Goal: Transaction & Acquisition: Obtain resource

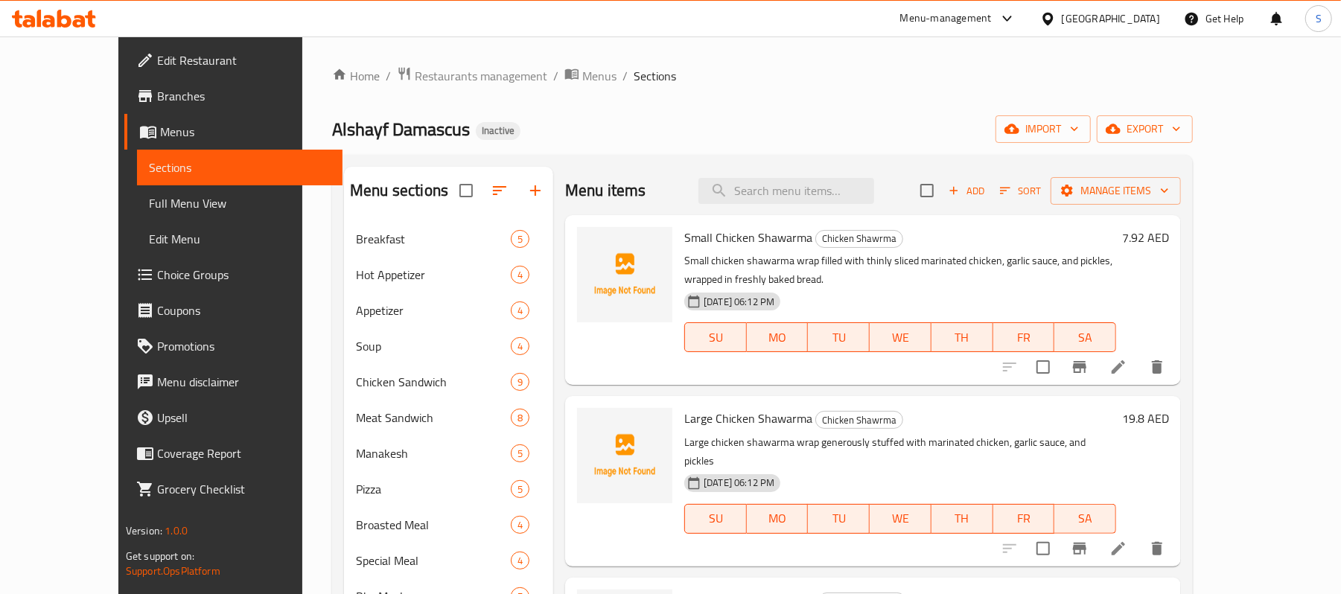
click at [763, 113] on div "Home / Restaurants management / Menus / Sections Alshayf Damascus Inactive impo…" at bounding box center [762, 599] width 861 height 1066
click at [1181, 131] on span "export" at bounding box center [1145, 129] width 72 height 19
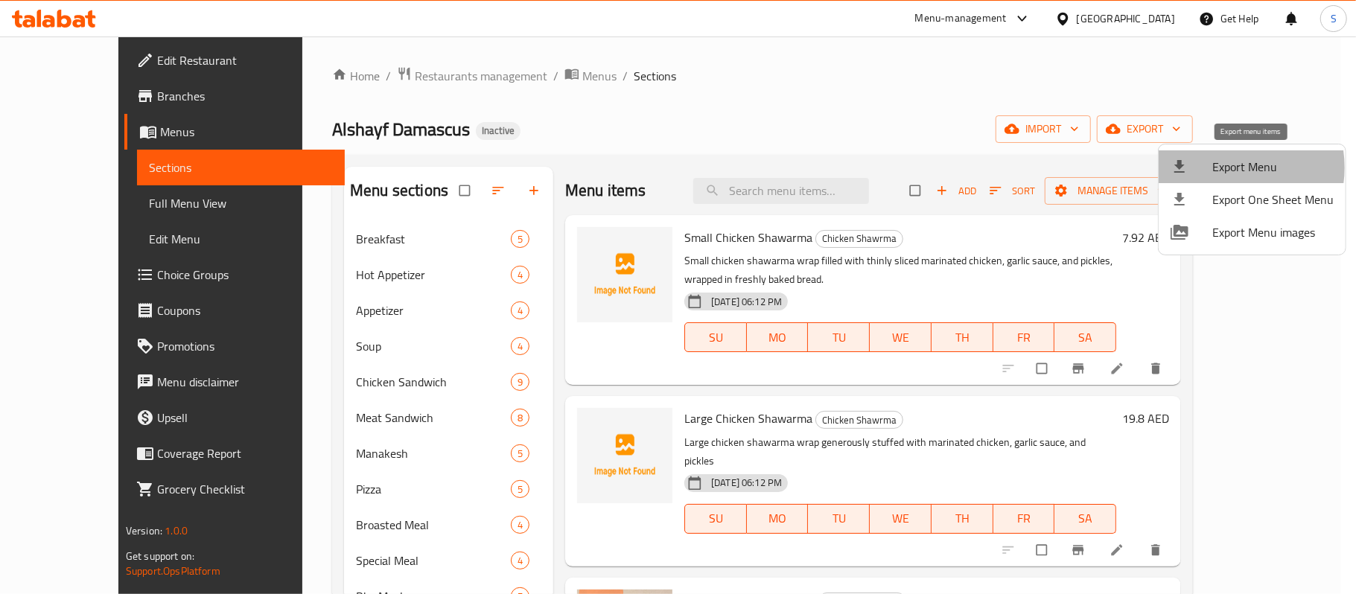
click at [1224, 168] on span "Export Menu" at bounding box center [1272, 167] width 121 height 18
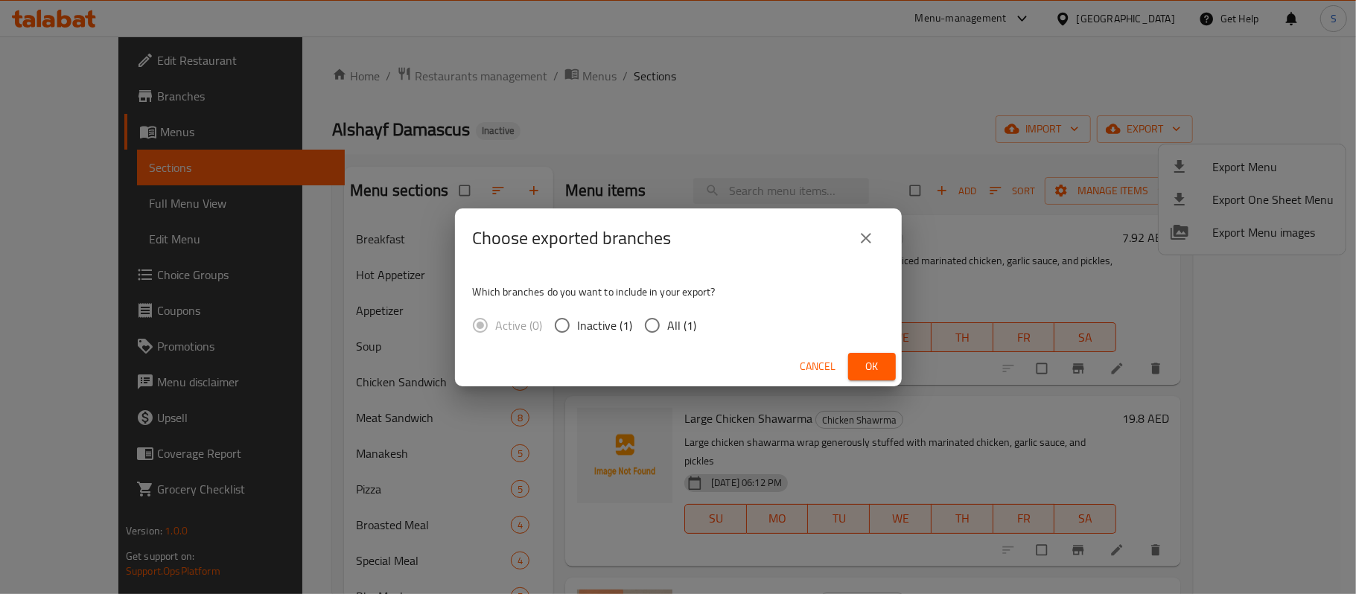
click at [684, 310] on label "All (1)" at bounding box center [667, 325] width 60 height 31
click at [668, 310] on input "All (1)" at bounding box center [652, 325] width 31 height 31
radio input "true"
click at [833, 353] on button "Cancel" at bounding box center [819, 367] width 48 height 28
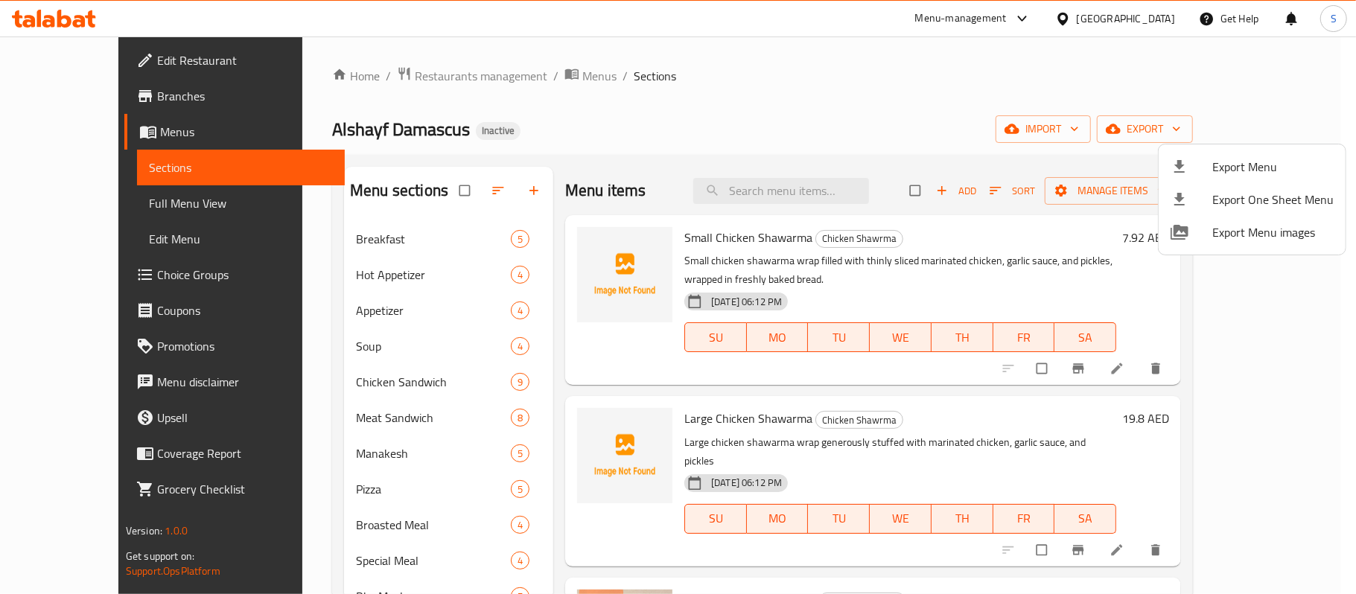
click at [886, 361] on div at bounding box center [678, 297] width 1356 height 594
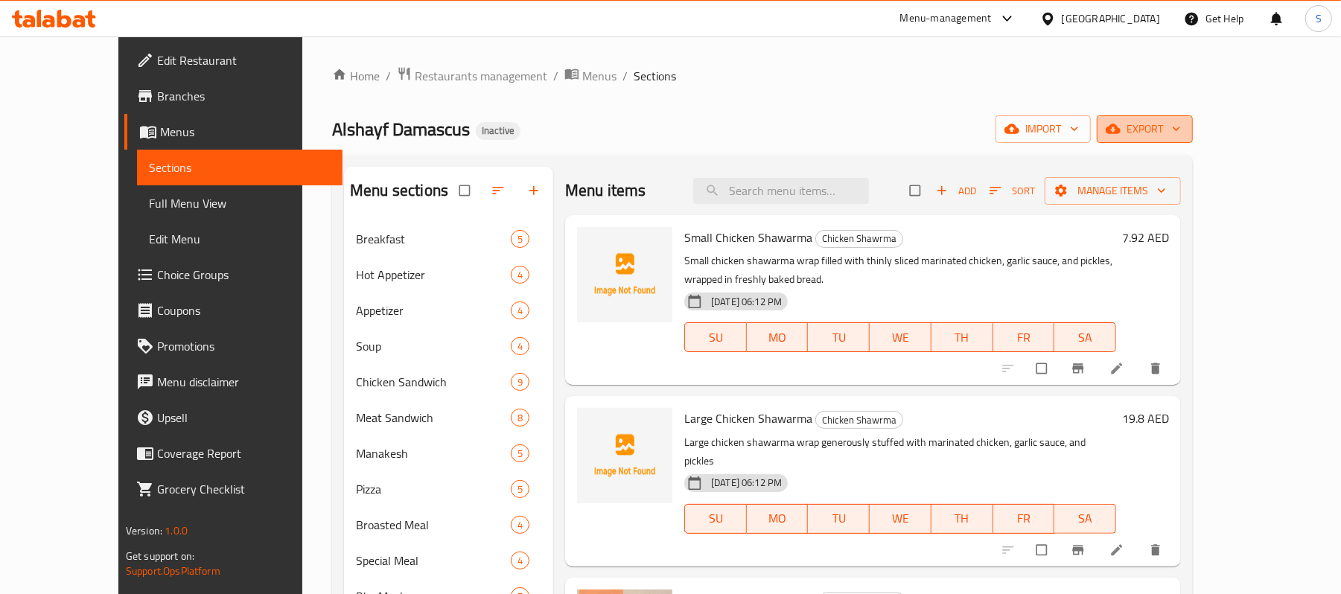
click at [1181, 129] on span "export" at bounding box center [1145, 129] width 72 height 19
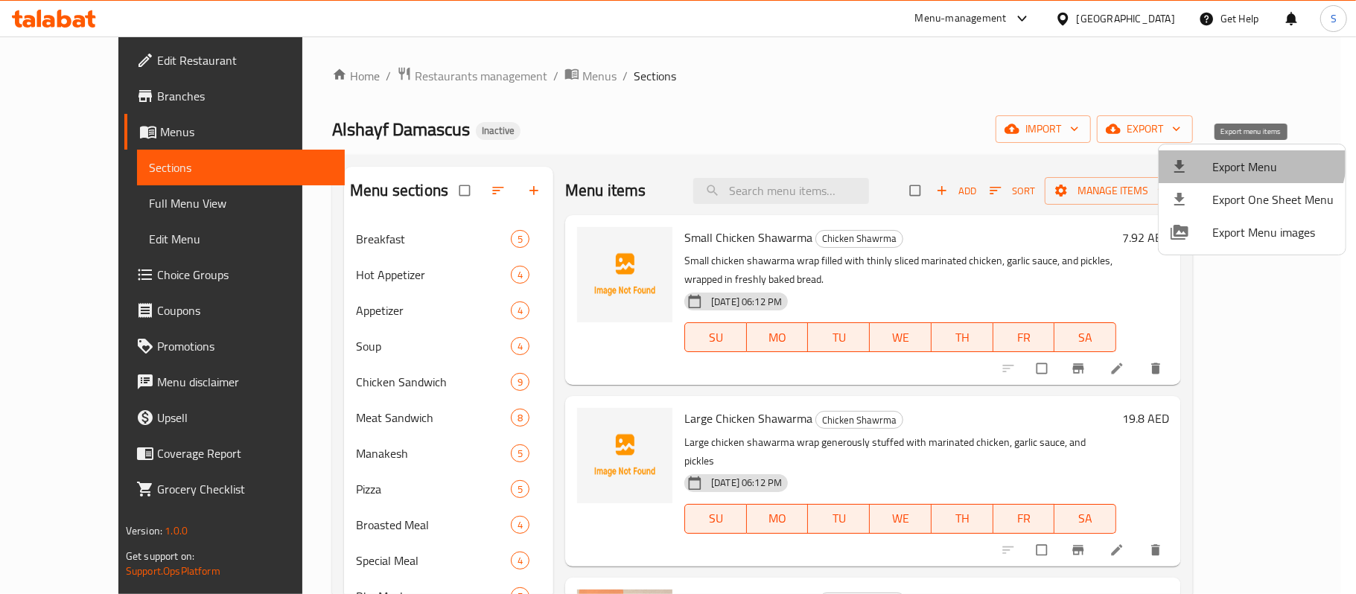
click at [1239, 158] on span "Export Menu" at bounding box center [1272, 167] width 121 height 18
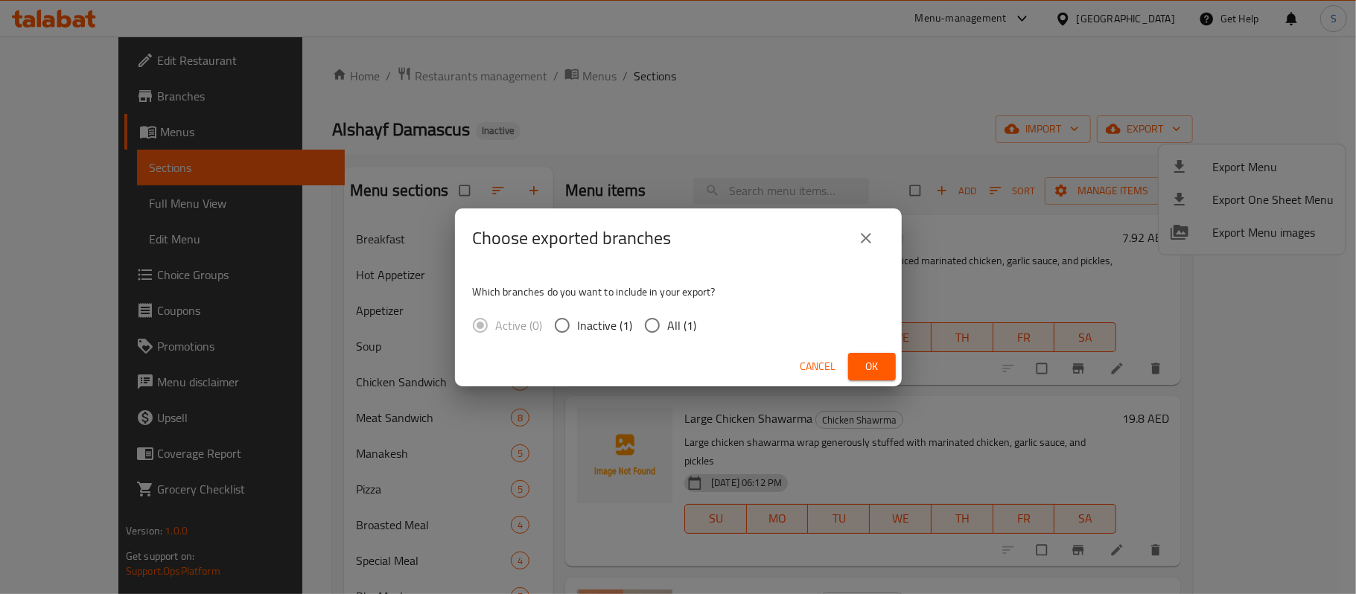
click at [663, 322] on input "All (1)" at bounding box center [652, 325] width 31 height 31
radio input "true"
click at [859, 364] on button "Ok" at bounding box center [872, 367] width 48 height 28
